Goal: Transaction & Acquisition: Obtain resource

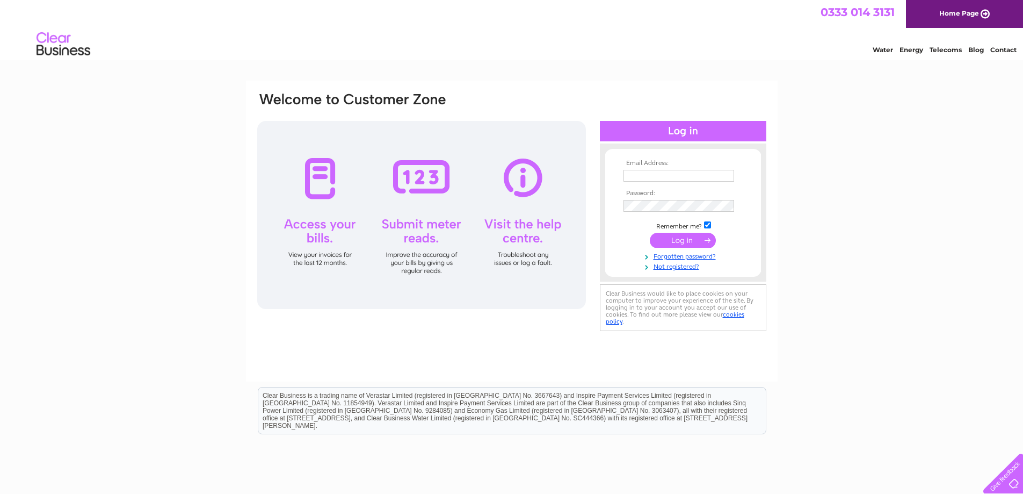
click at [638, 172] on input "text" at bounding box center [679, 176] width 111 height 12
type input "kathryn.thomas@sdteam.co.uk"
click at [678, 240] on input "submit" at bounding box center [683, 241] width 66 height 15
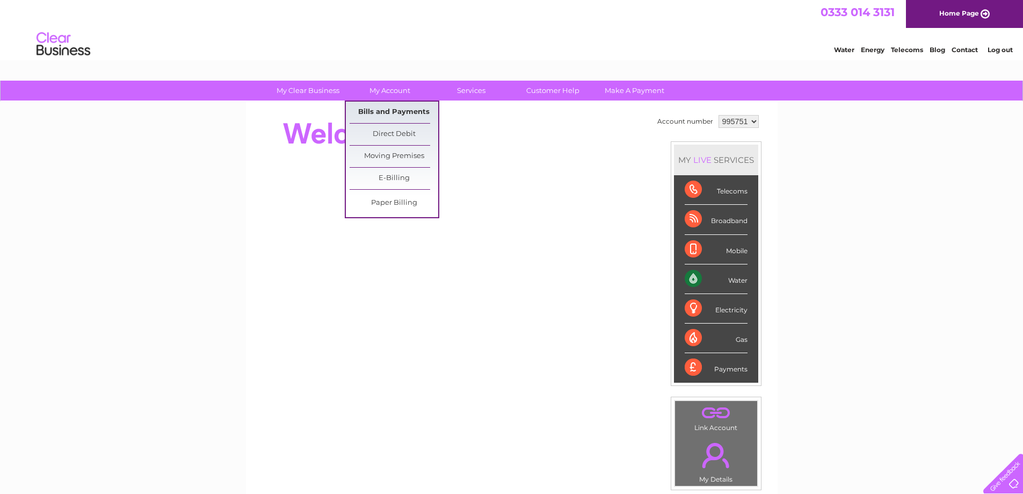
click at [397, 110] on link "Bills and Payments" at bounding box center [394, 112] width 89 height 21
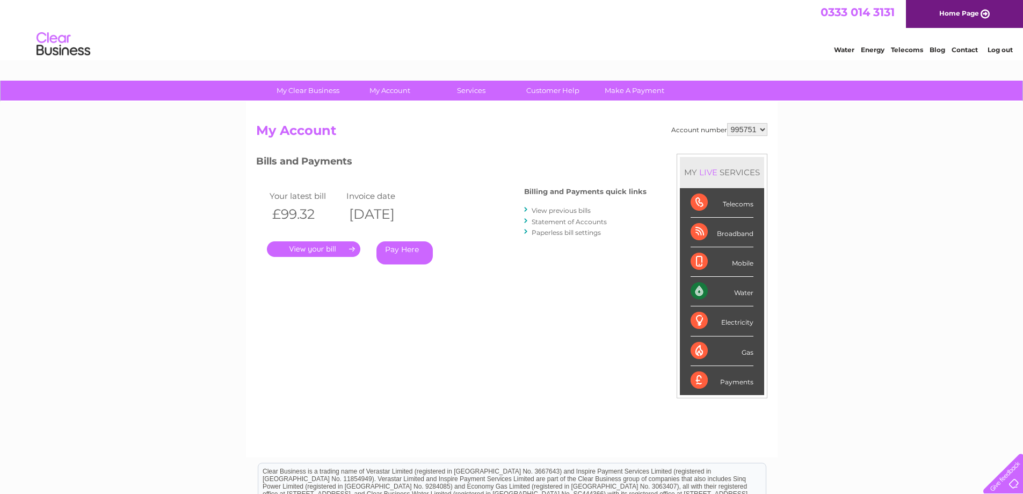
click at [318, 253] on link "." at bounding box center [313, 249] width 93 height 16
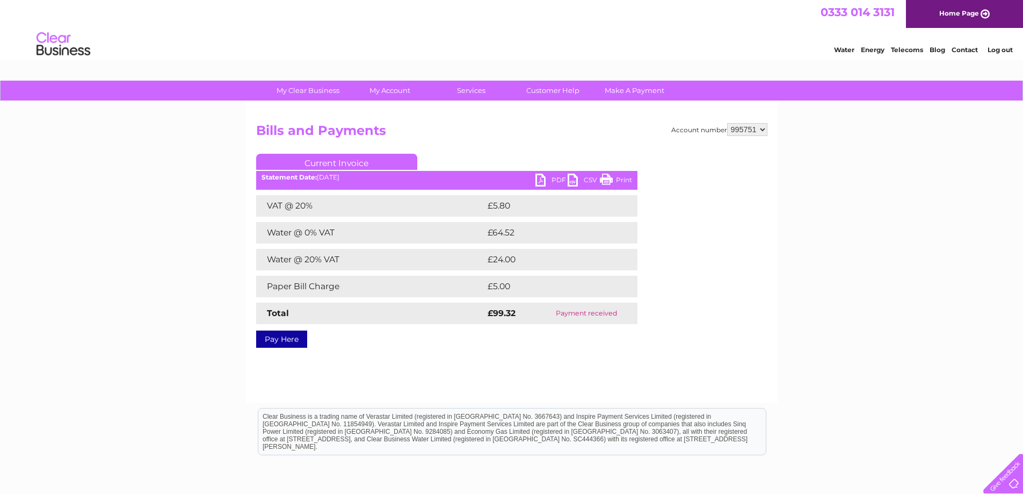
click at [542, 180] on link "PDF" at bounding box center [552, 182] width 32 height 16
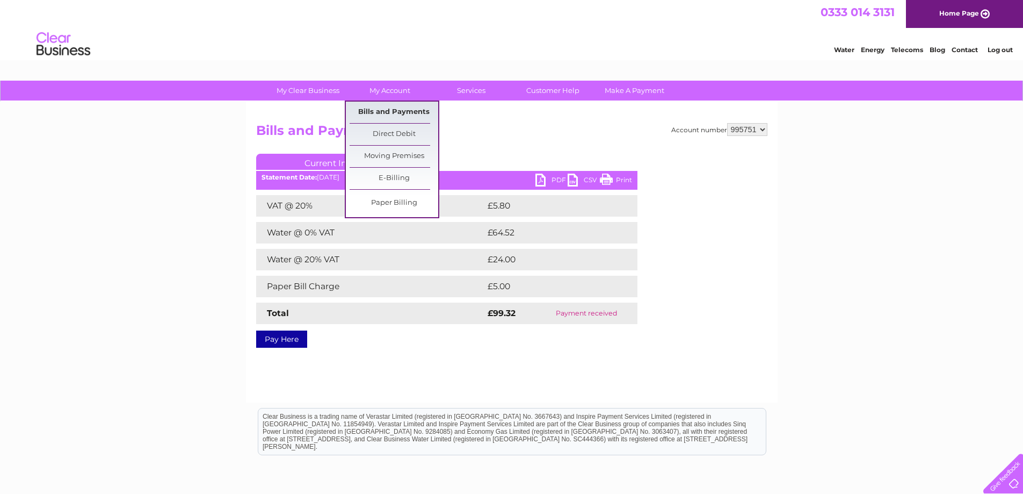
click at [403, 111] on link "Bills and Payments" at bounding box center [394, 112] width 89 height 21
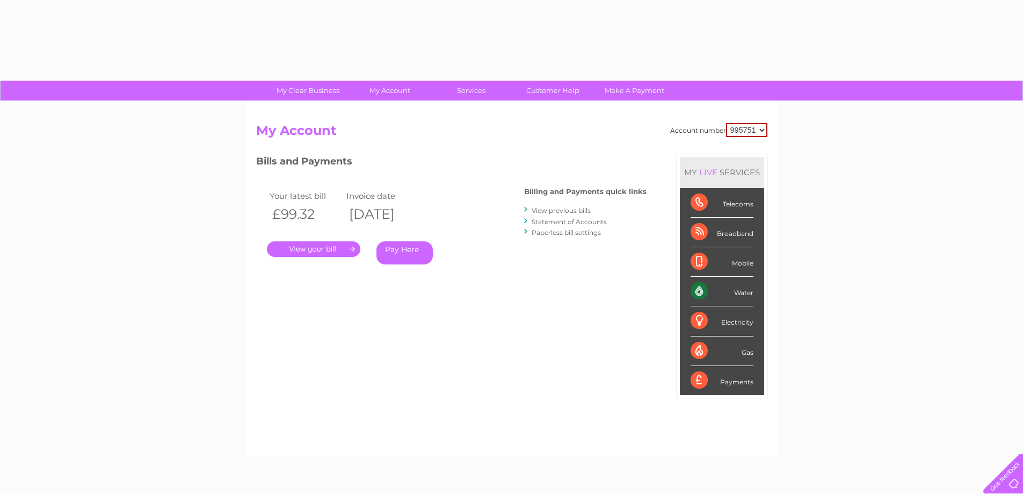
click at [403, 111] on div "Account number 995751 My Account MY LIVE SERVICES Telecoms Broadband Mobile Wat…" at bounding box center [512, 280] width 532 height 356
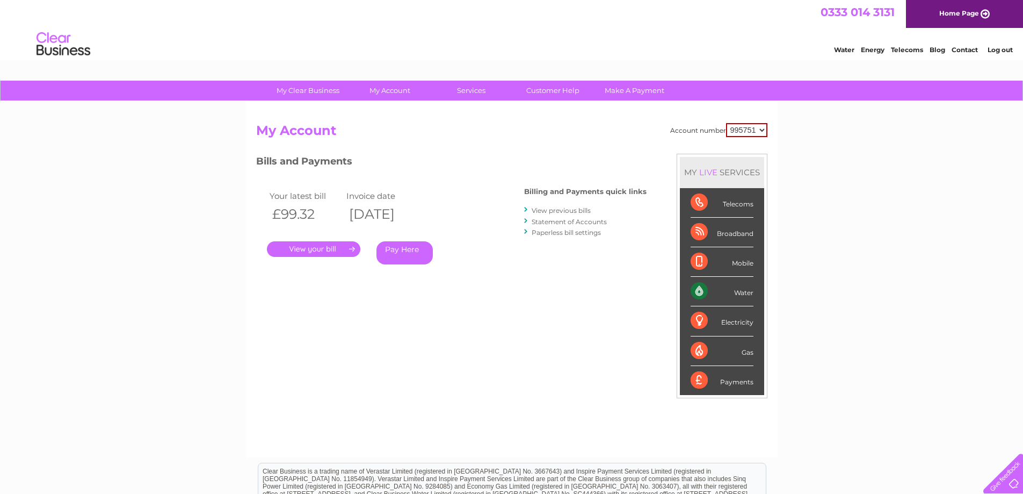
click at [554, 211] on link "View previous bills" at bounding box center [561, 210] width 59 height 8
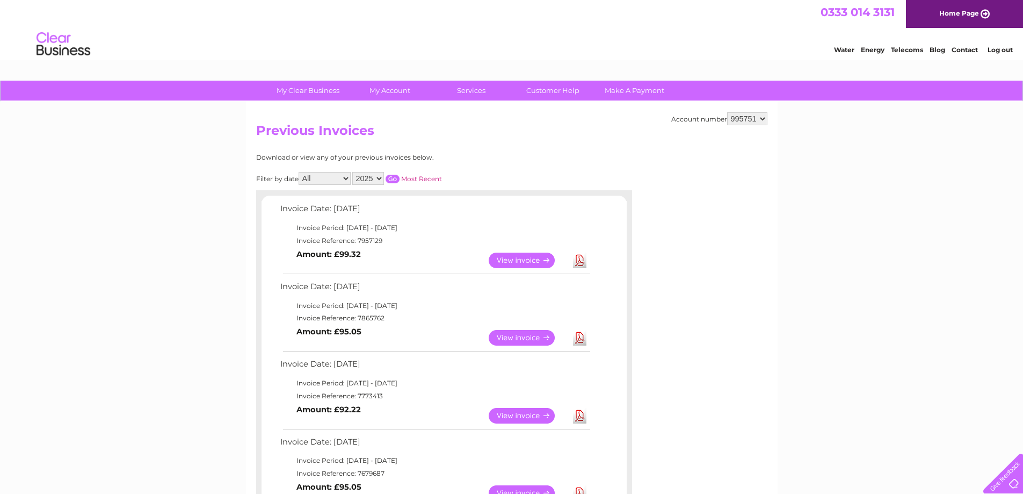
click at [532, 337] on link "View" at bounding box center [528, 338] width 79 height 16
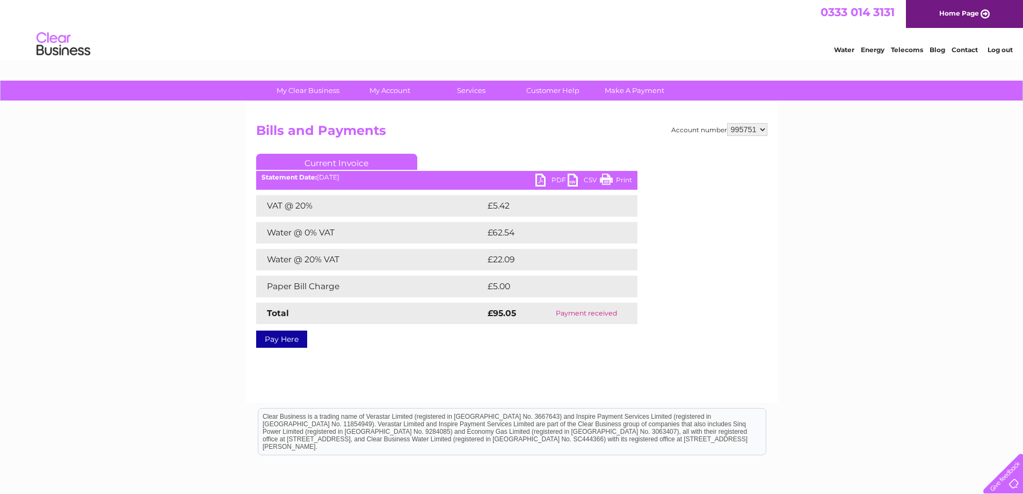
click at [539, 181] on link "PDF" at bounding box center [552, 182] width 32 height 16
click at [998, 54] on li "Log out" at bounding box center [1001, 49] width 32 height 13
click at [991, 47] on link "Log out" at bounding box center [1000, 50] width 25 height 8
